Goal: Navigation & Orientation: Find specific page/section

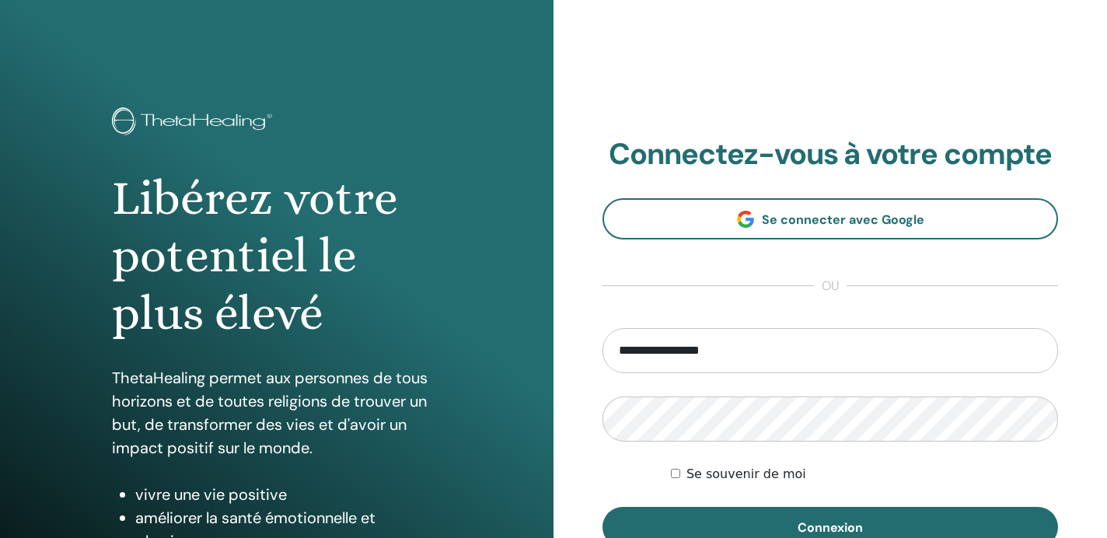
type input "**********"
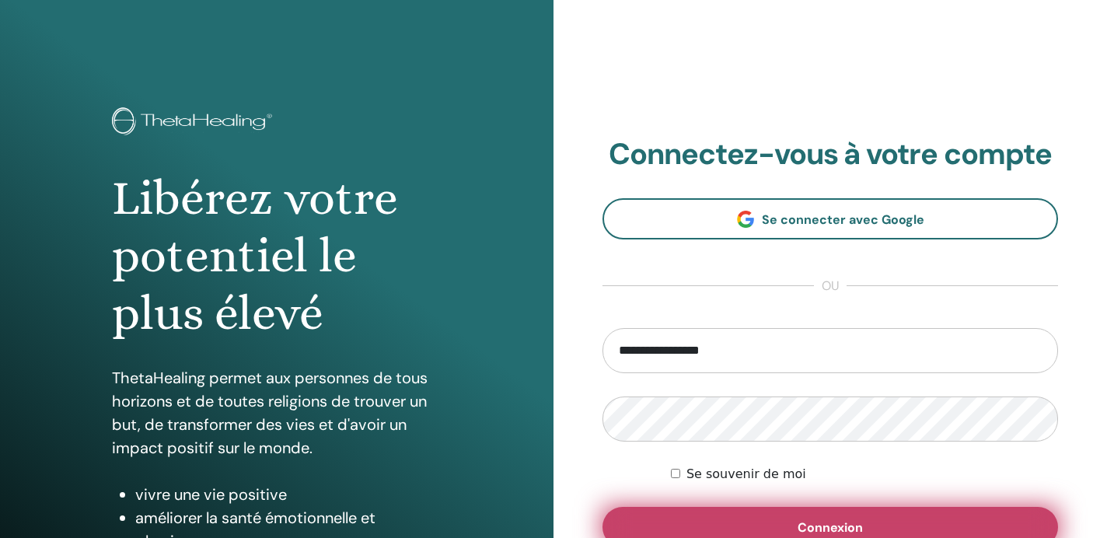
click at [713, 516] on button "Connexion" at bounding box center [831, 527] width 456 height 40
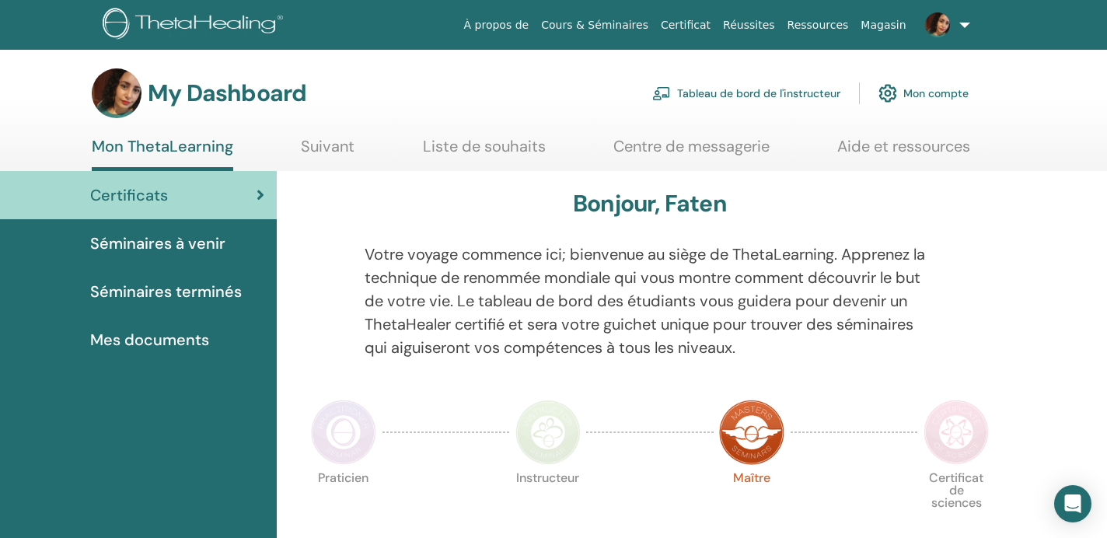
click at [172, 331] on span "Mes documents" at bounding box center [149, 339] width 119 height 23
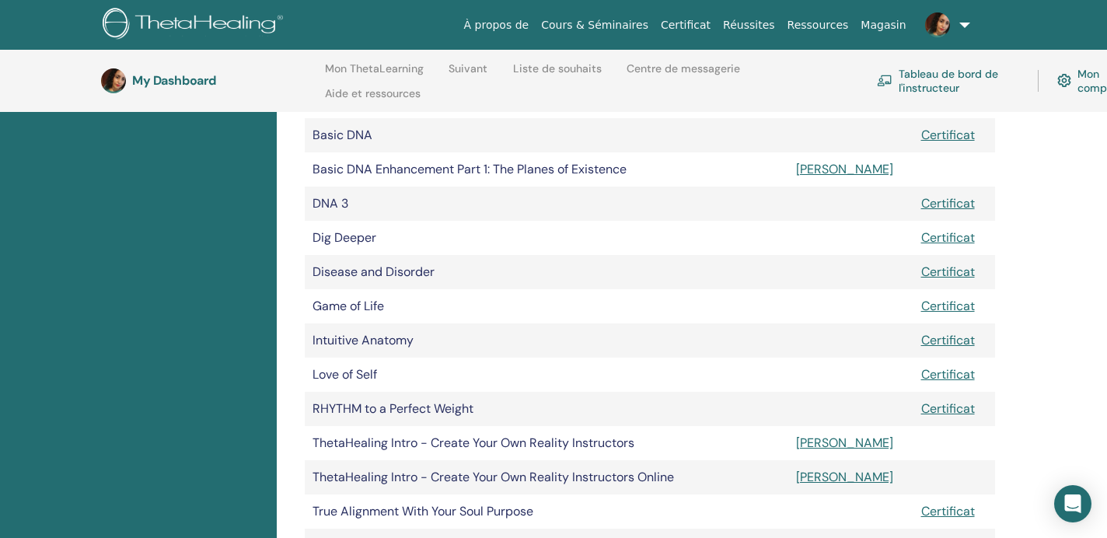
scroll to position [394, 0]
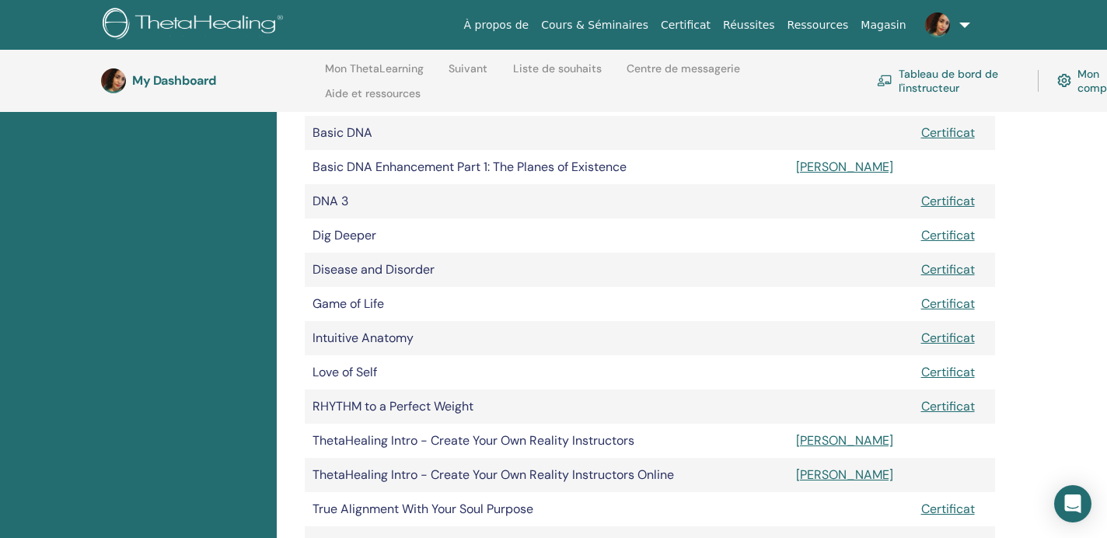
click at [976, 73] on link "Tableau de bord de l'instructeur" at bounding box center [948, 81] width 142 height 34
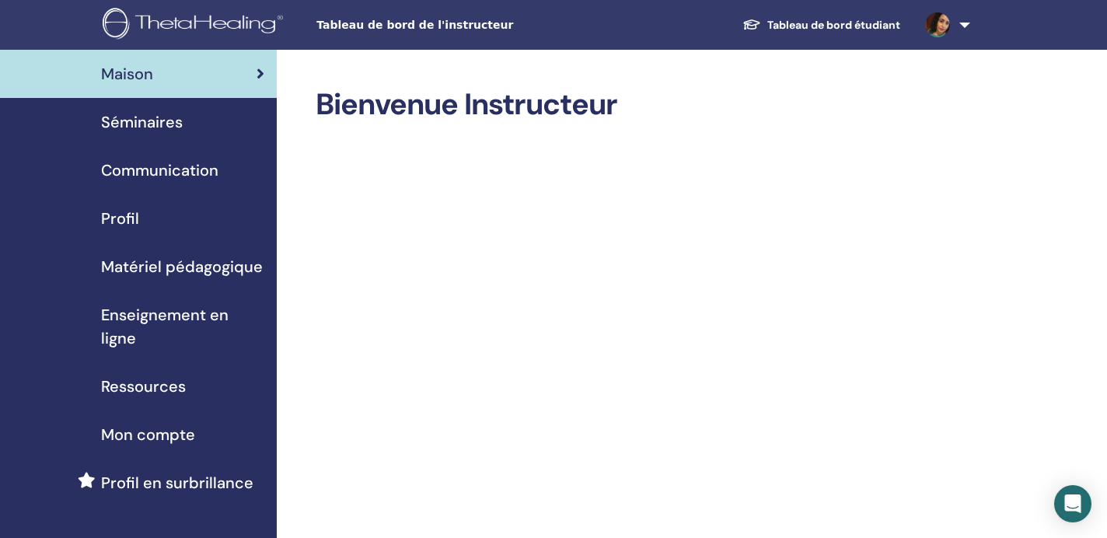
click at [967, 21] on link at bounding box center [945, 25] width 64 height 50
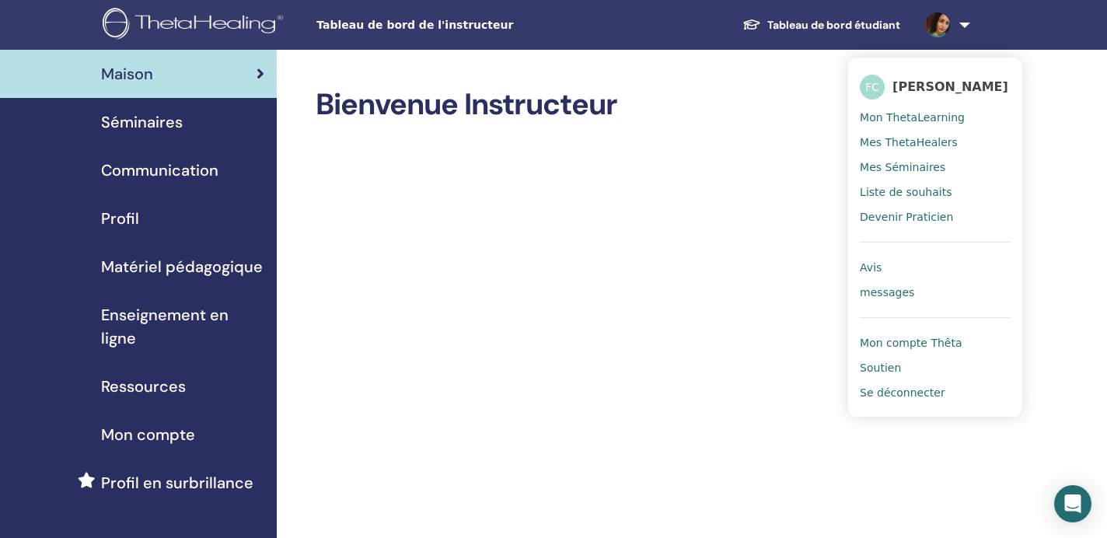
click at [938, 117] on span "Mon ThetaLearning" at bounding box center [912, 117] width 105 height 14
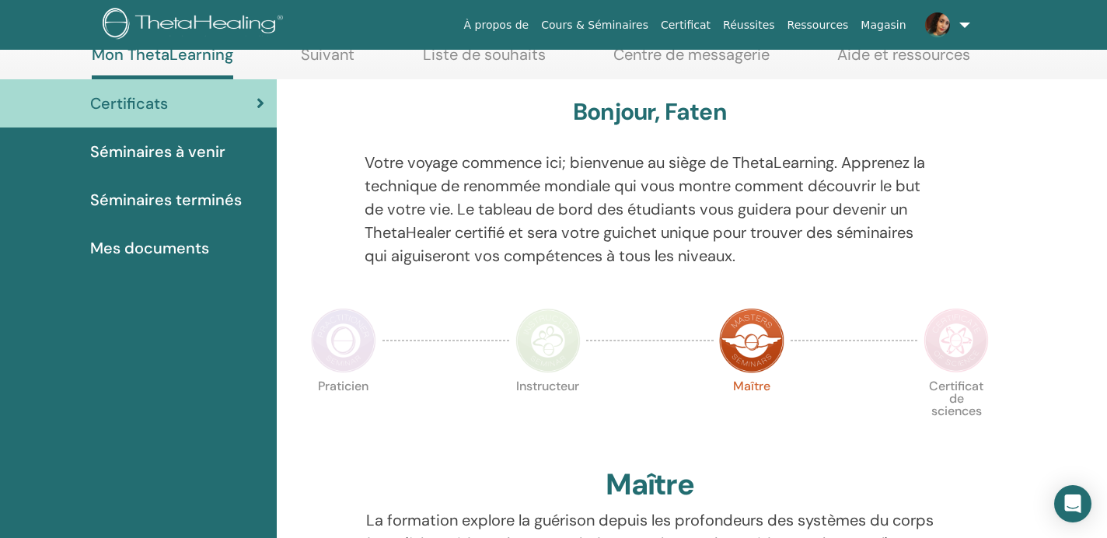
scroll to position [106, 0]
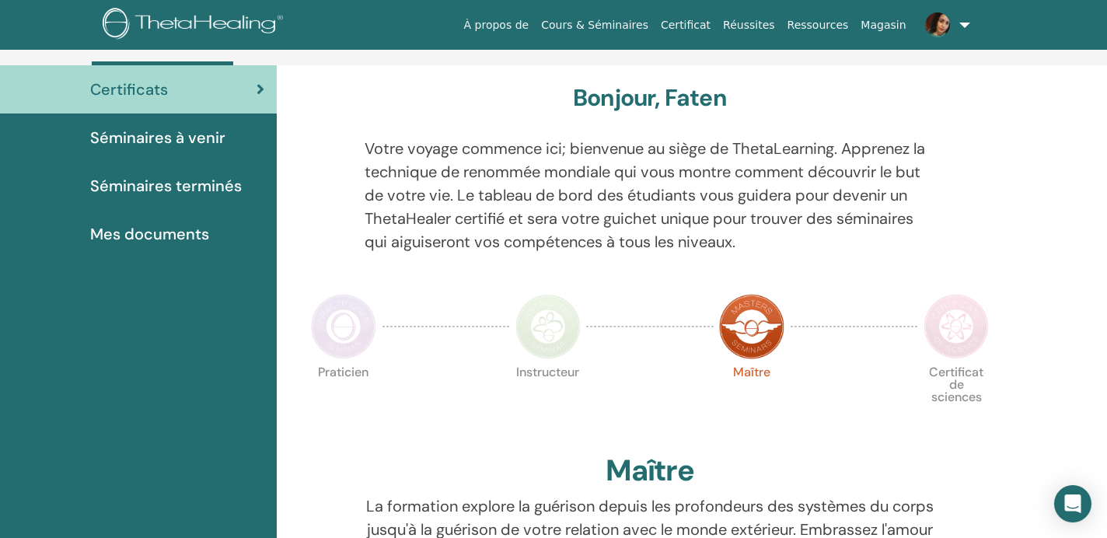
click at [129, 176] on span "Séminaires terminés" at bounding box center [166, 185] width 152 height 23
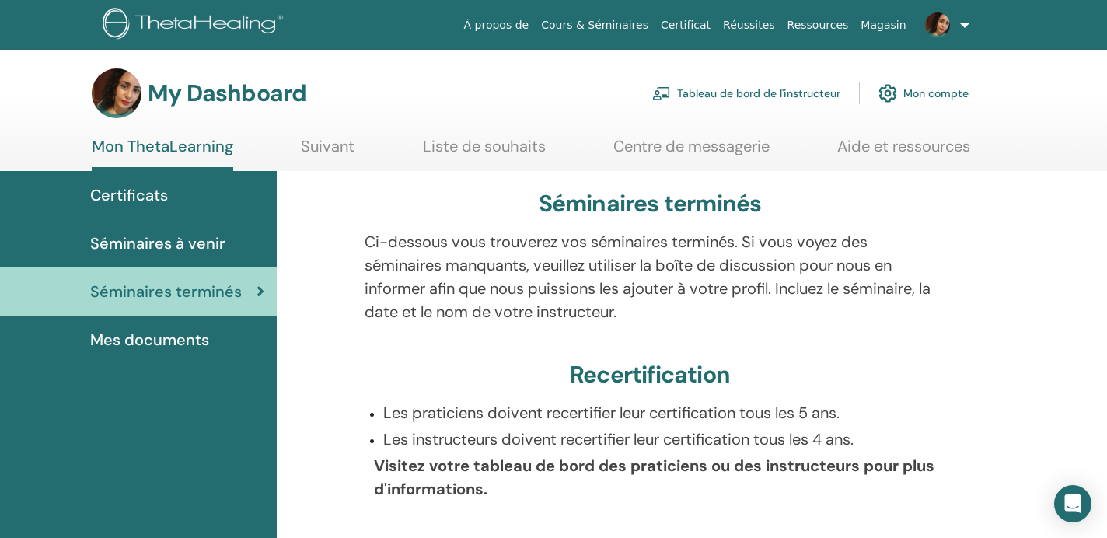
click at [210, 341] on div "Mes documents" at bounding box center [138, 339] width 252 height 23
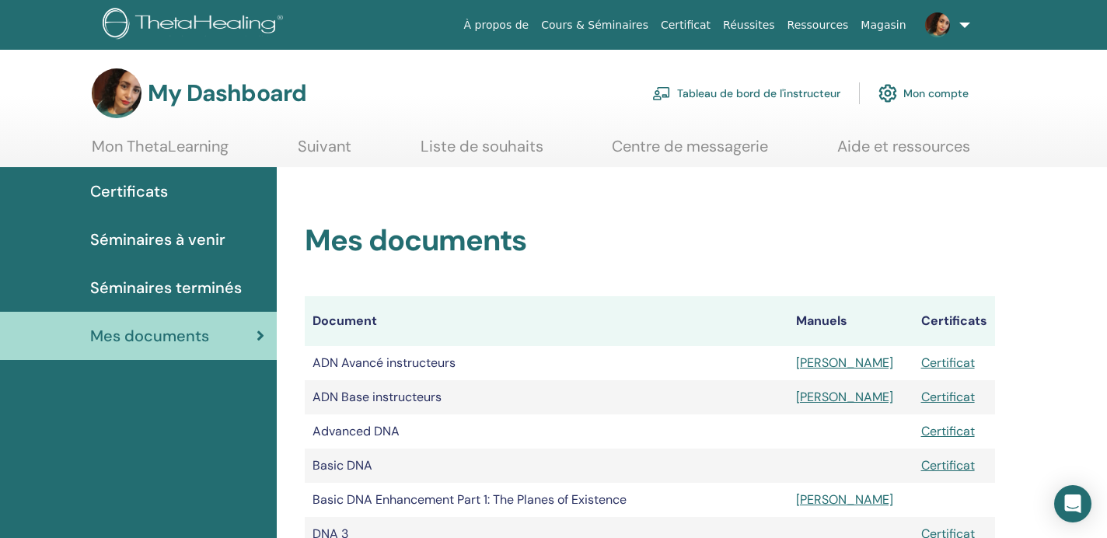
click at [182, 284] on span "Séminaires terminés" at bounding box center [166, 287] width 152 height 23
